Goal: Information Seeking & Learning: Check status

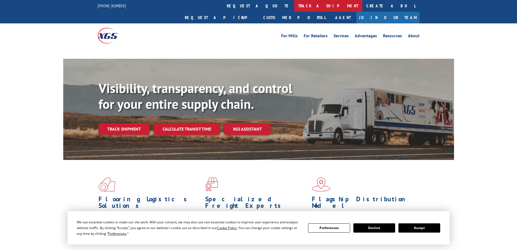
click at [294, 7] on link "track a shipment" at bounding box center [328, 6] width 68 height 12
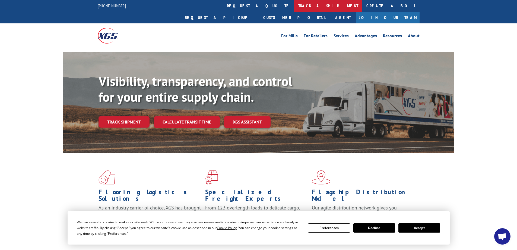
click at [294, 5] on link "track a shipment" at bounding box center [328, 6] width 68 height 12
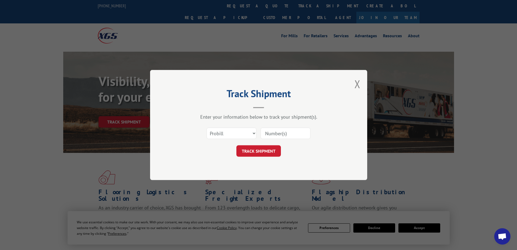
click at [278, 137] on input at bounding box center [286, 132] width 50 height 11
paste input "40528119"
type input "40528119"
drag, startPoint x: 229, startPoint y: 133, endPoint x: 230, endPoint y: 138, distance: 5.5
click at [228, 133] on select "Select category... Probill BOL PO" at bounding box center [232, 132] width 50 height 11
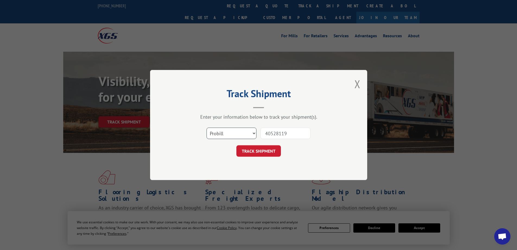
select select "po"
click at [207, 127] on select "Select category... Probill BOL PO" at bounding box center [232, 132] width 50 height 11
click at [267, 147] on button "TRACK SHIPMENT" at bounding box center [259, 150] width 45 height 11
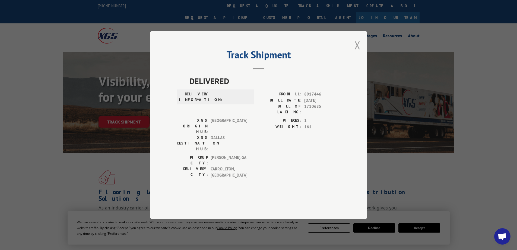
click at [359, 52] on button "Close modal" at bounding box center [358, 45] width 6 height 14
